Goal: Information Seeking & Learning: Find specific page/section

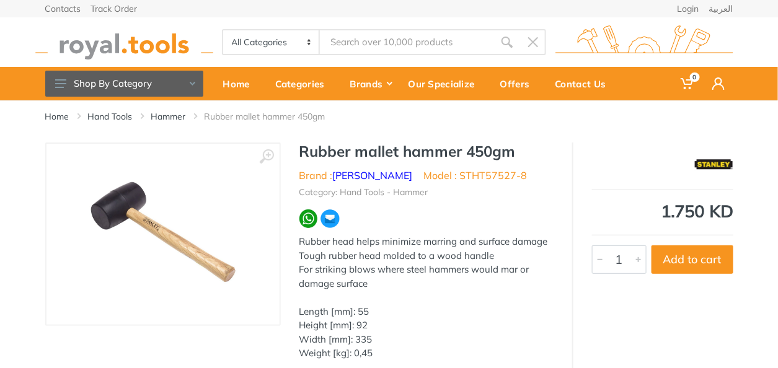
click at [342, 40] on input "Site search" at bounding box center [407, 42] width 174 height 26
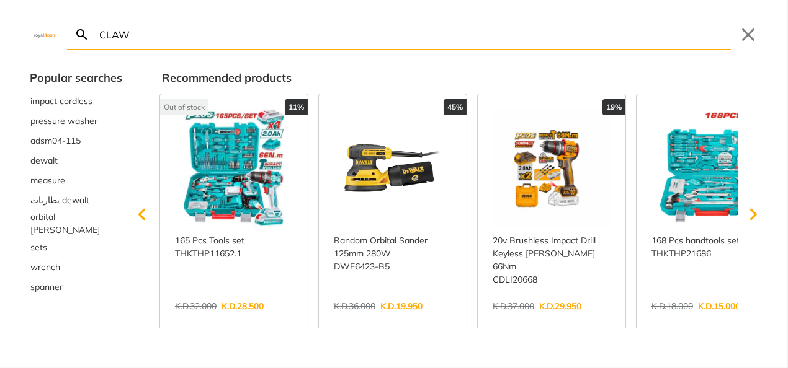
type input "CLAW"
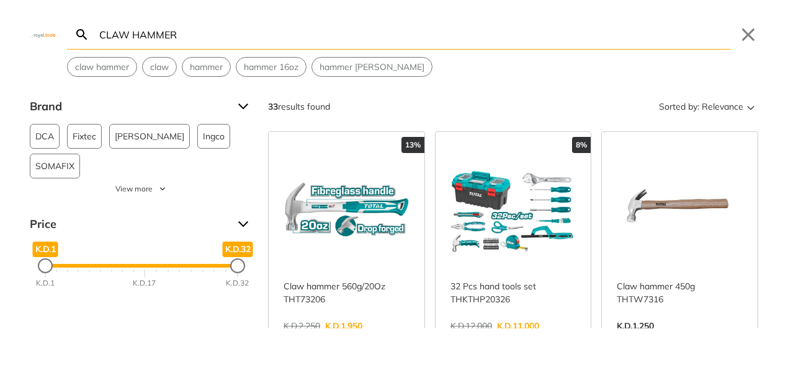
click at [133, 33] on input "CLAW HAMMER" at bounding box center [414, 34] width 634 height 29
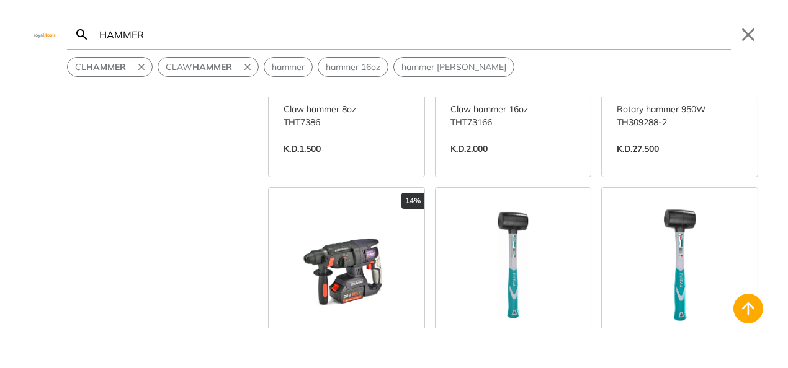
scroll to position [1831, 0]
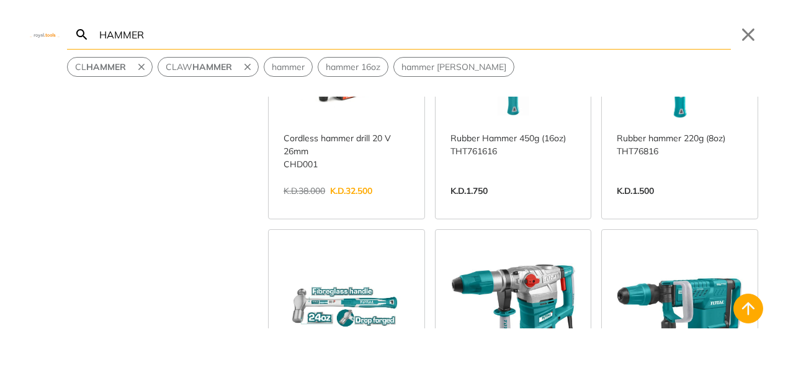
click at [179, 27] on input "HAMMER" at bounding box center [414, 34] width 634 height 29
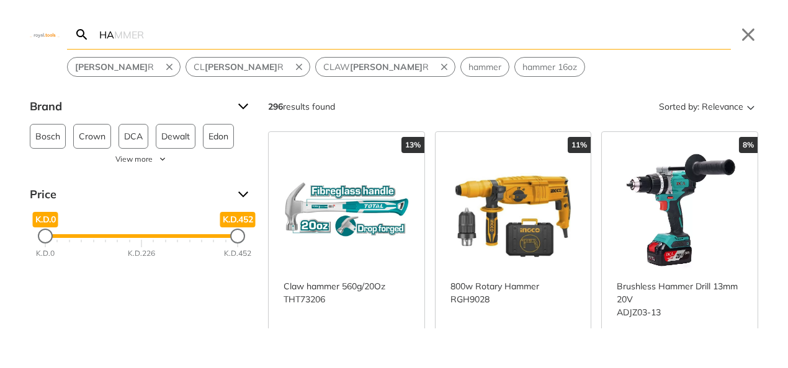
type input "H"
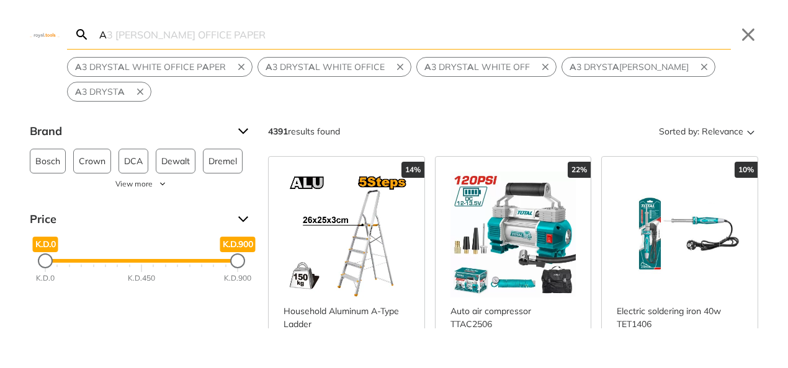
type input "A"
click at [288, 331] on div "A Search A3 [PERSON_NAME] OFFICE PAPER Submit Close A 3 DRYST [PERSON_NAME] OFF…" at bounding box center [394, 184] width 788 height 368
click at [117, 39] on input "A" at bounding box center [414, 34] width 634 height 29
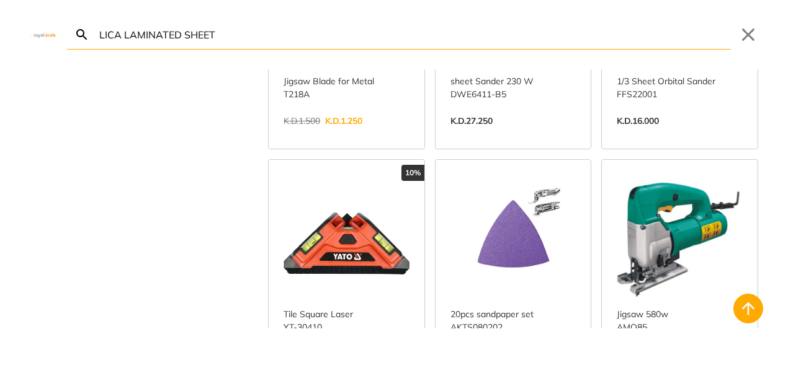
scroll to position [1363, 0]
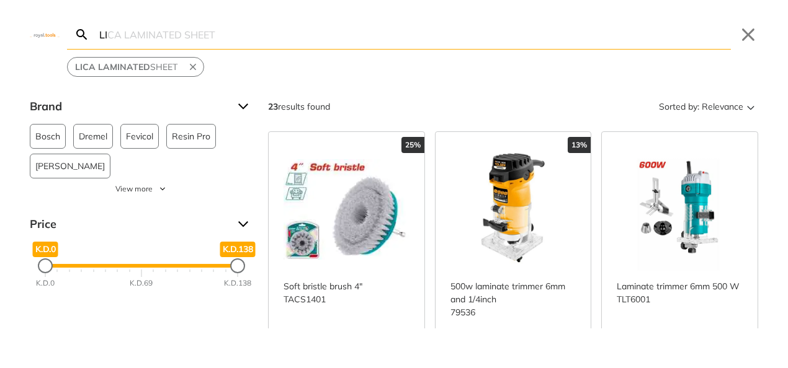
type input "L"
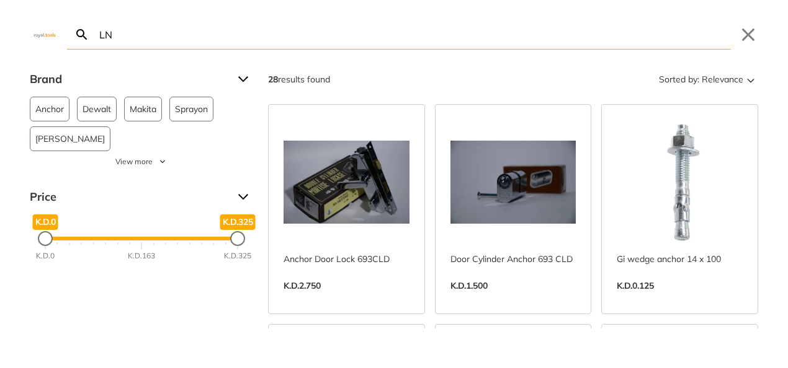
type input "L"
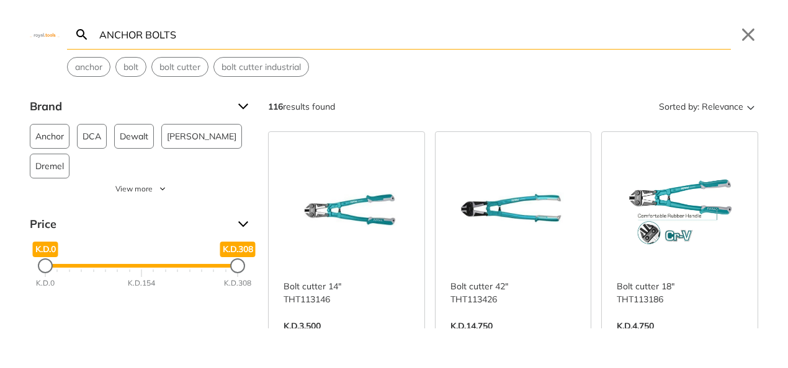
type input "ANCHOR BOLTS"
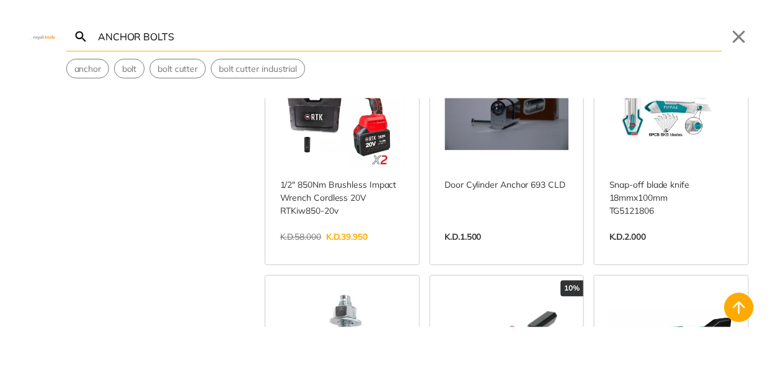
scroll to position [1017, 0]
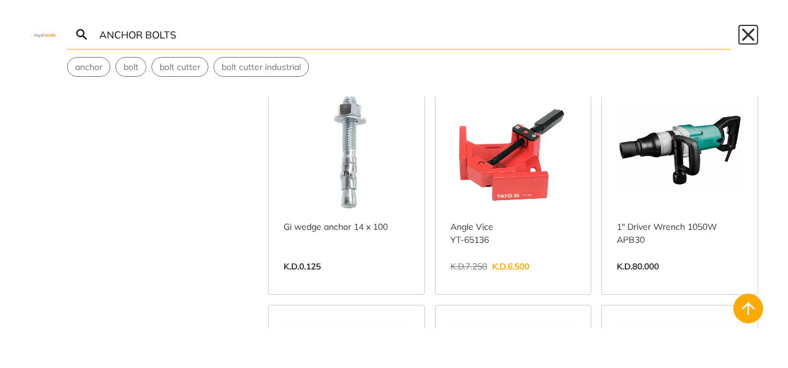
click at [745, 37] on button "Close" at bounding box center [748, 35] width 20 height 20
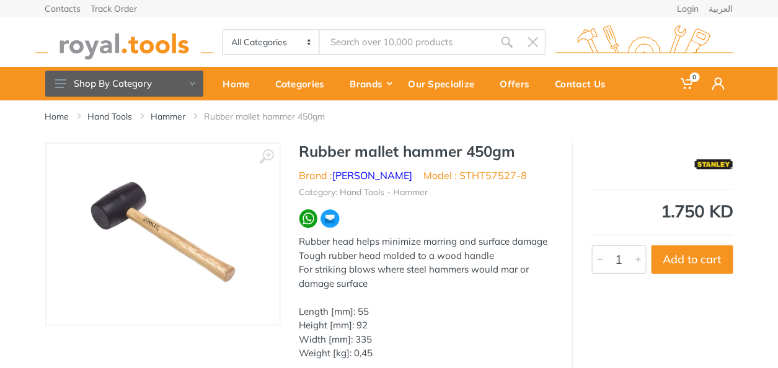
click at [363, 41] on input "Site search" at bounding box center [407, 42] width 174 height 26
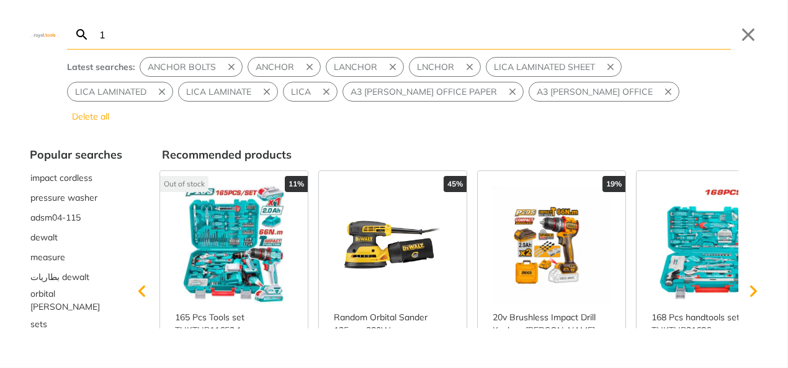
type input "1"
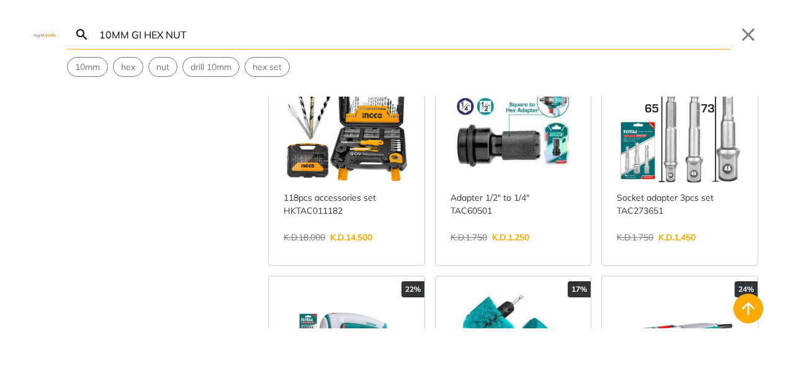
scroll to position [1017, 0]
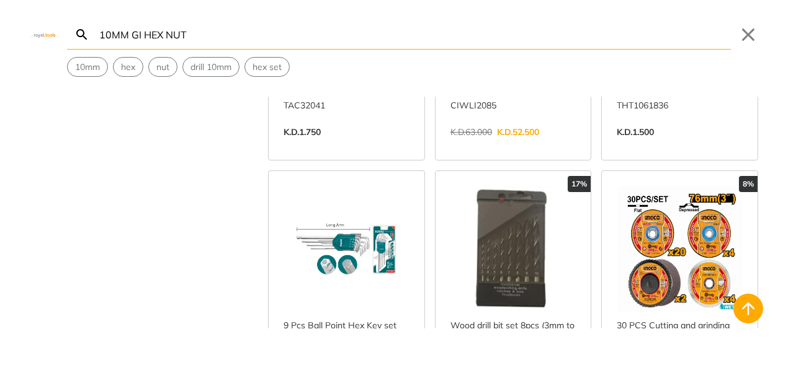
scroll to position [3051, 0]
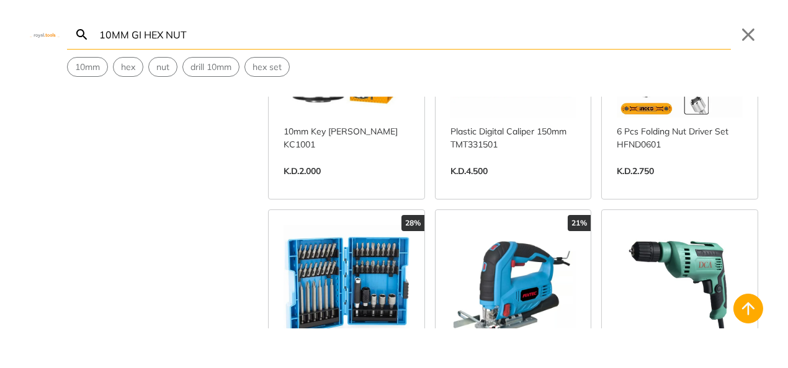
scroll to position [4475, 0]
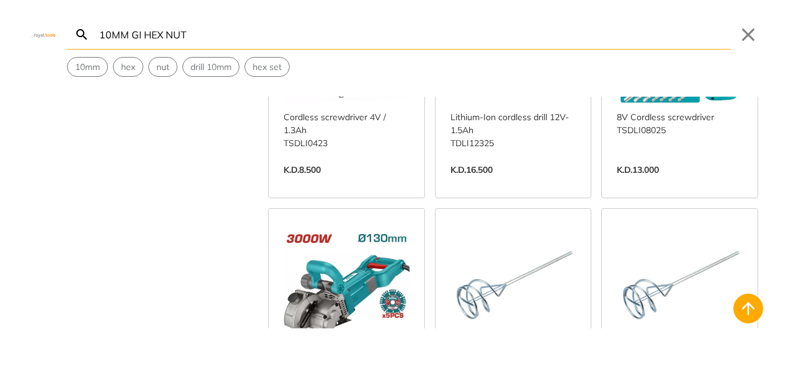
scroll to position [9358, 0]
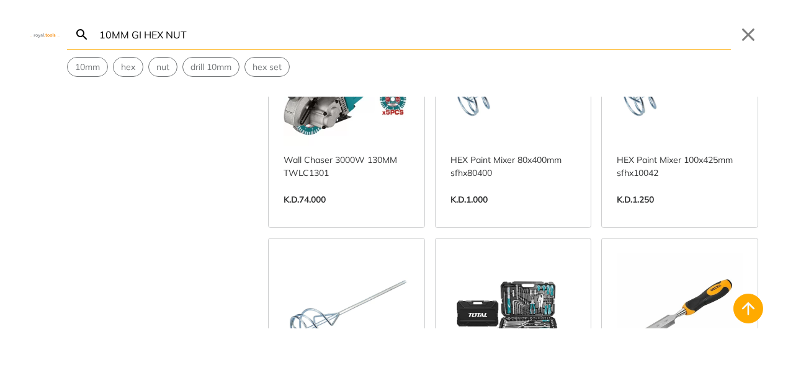
click at [109, 35] on input "10MM GI HEX NUT" at bounding box center [414, 34] width 634 height 29
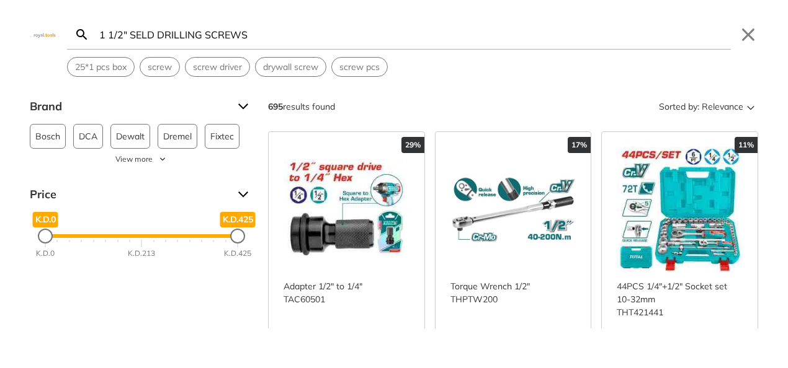
type input "1 1/2" SELD DRILLING SCREWS"
click at [154, 178] on div "Brand Bosch 40 DCA 26 Dewalt 32 Dremel 18 Fixtec 62 [PERSON_NAME] 8 Ingco 25 [P…" at bounding box center [141, 182] width 223 height 171
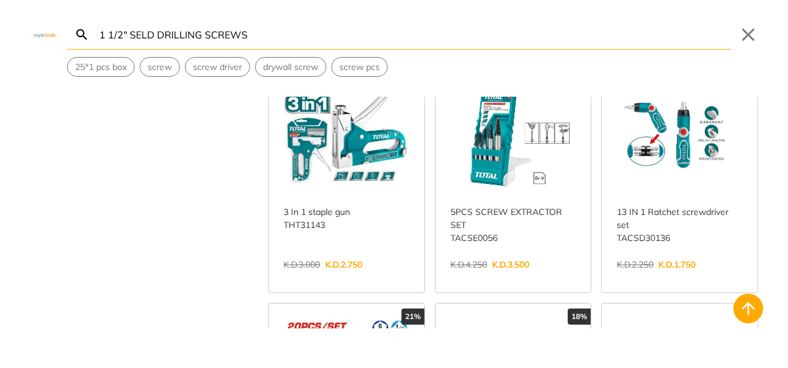
scroll to position [590, 0]
